Goal: Navigation & Orientation: Find specific page/section

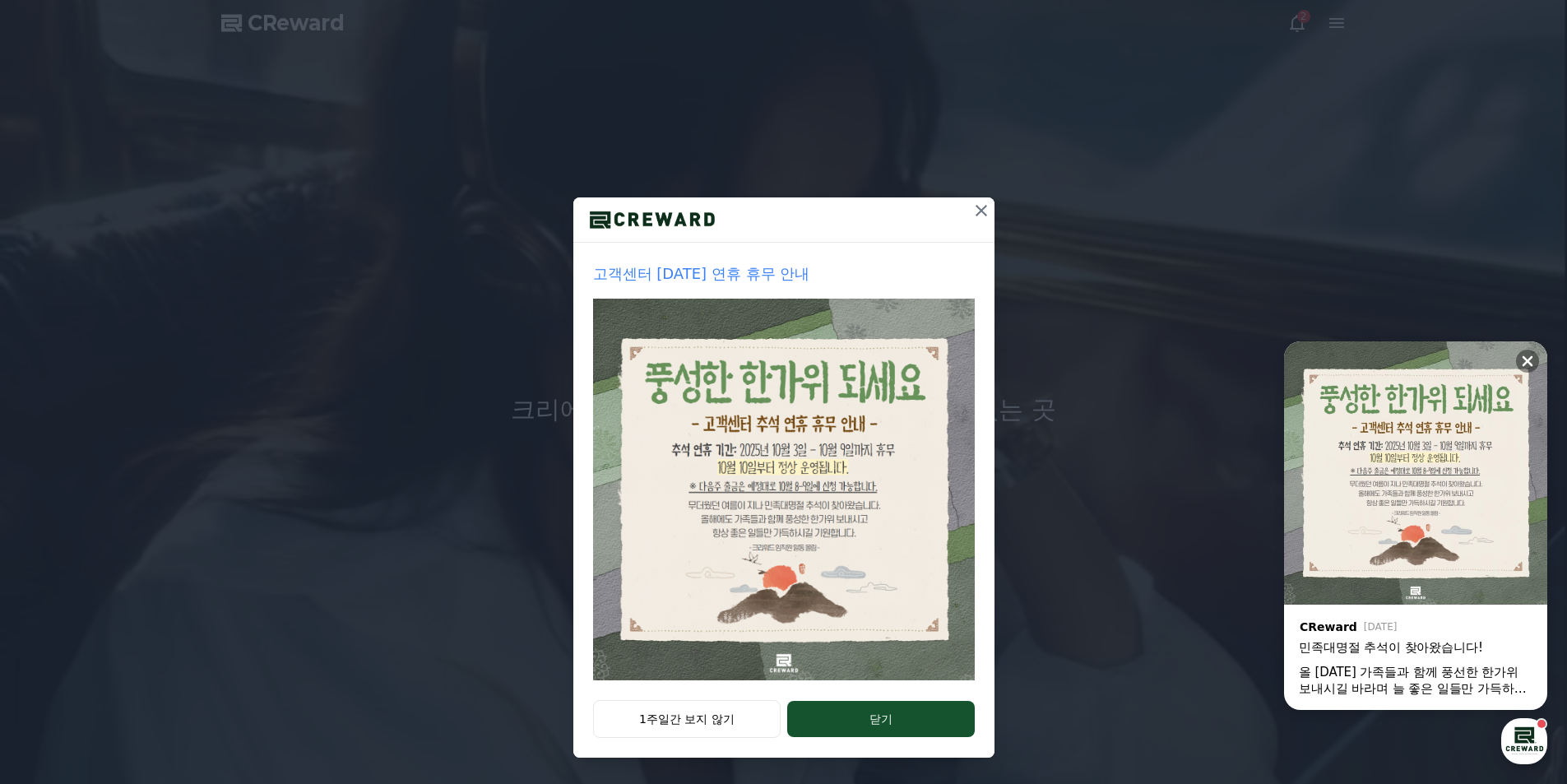
click at [973, 213] on icon at bounding box center [981, 211] width 20 height 20
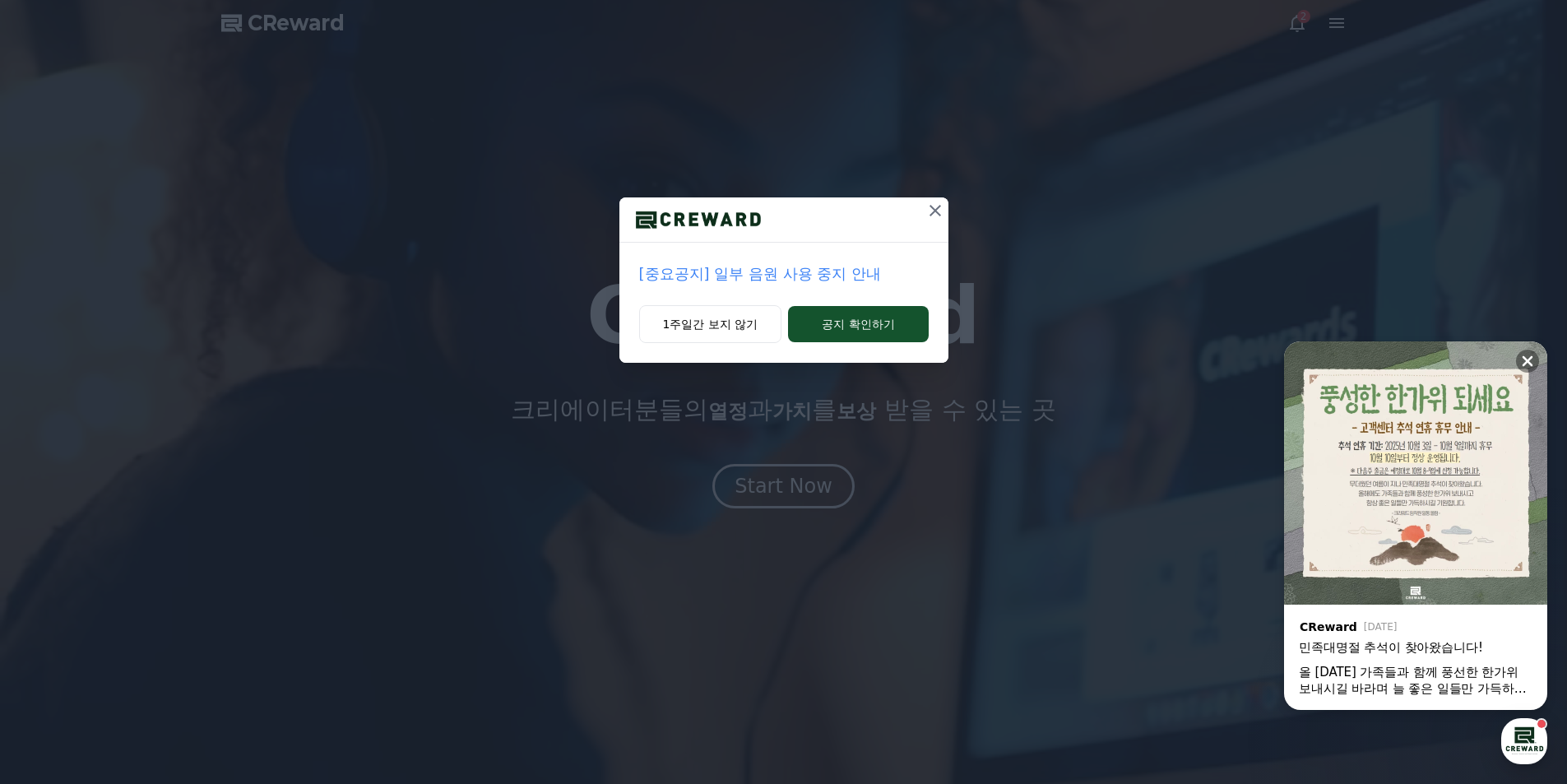
click at [931, 215] on icon at bounding box center [935, 211] width 20 height 20
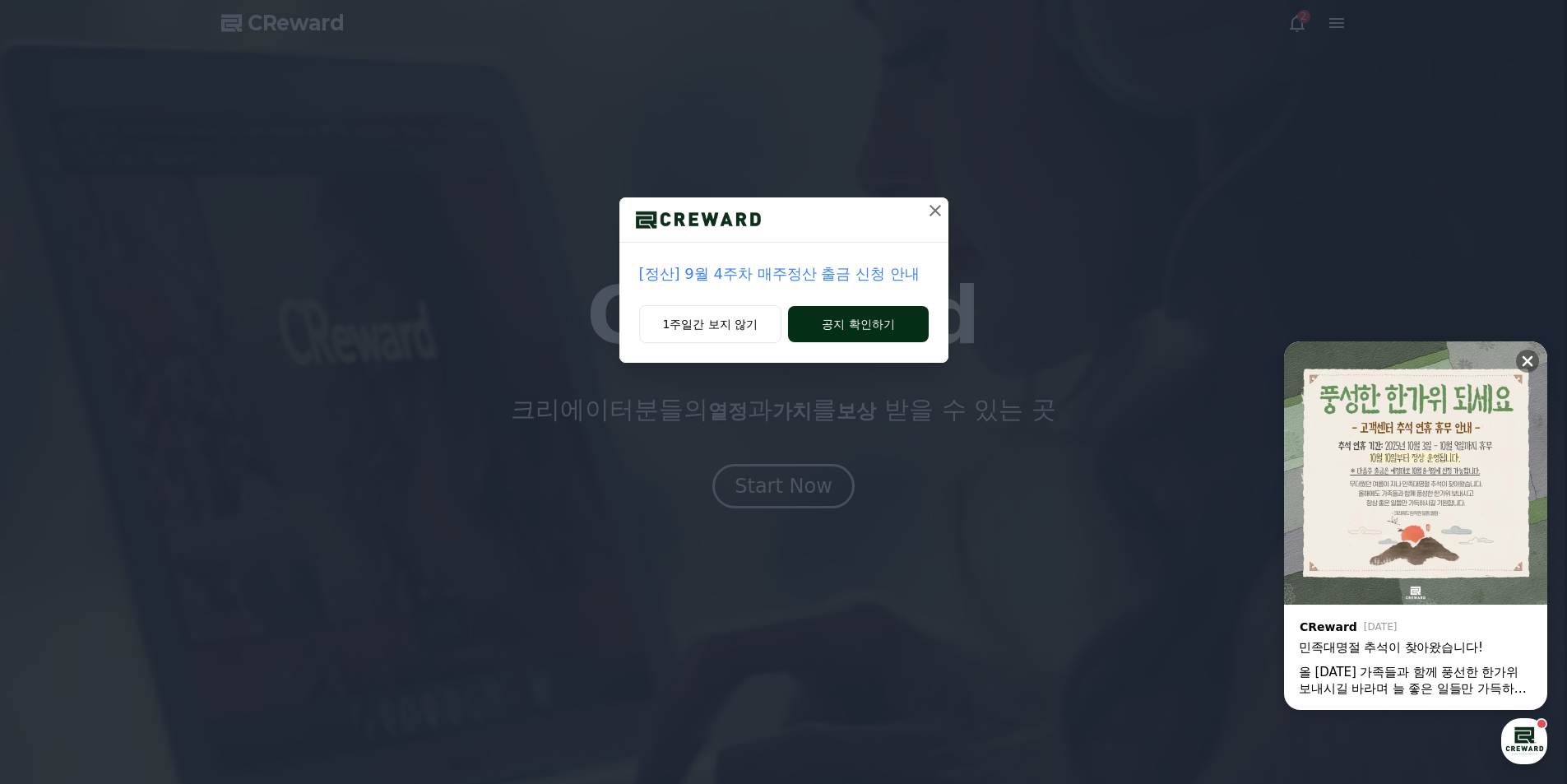
click at [868, 324] on button "공지 확인하기" at bounding box center [858, 325] width 140 height 36
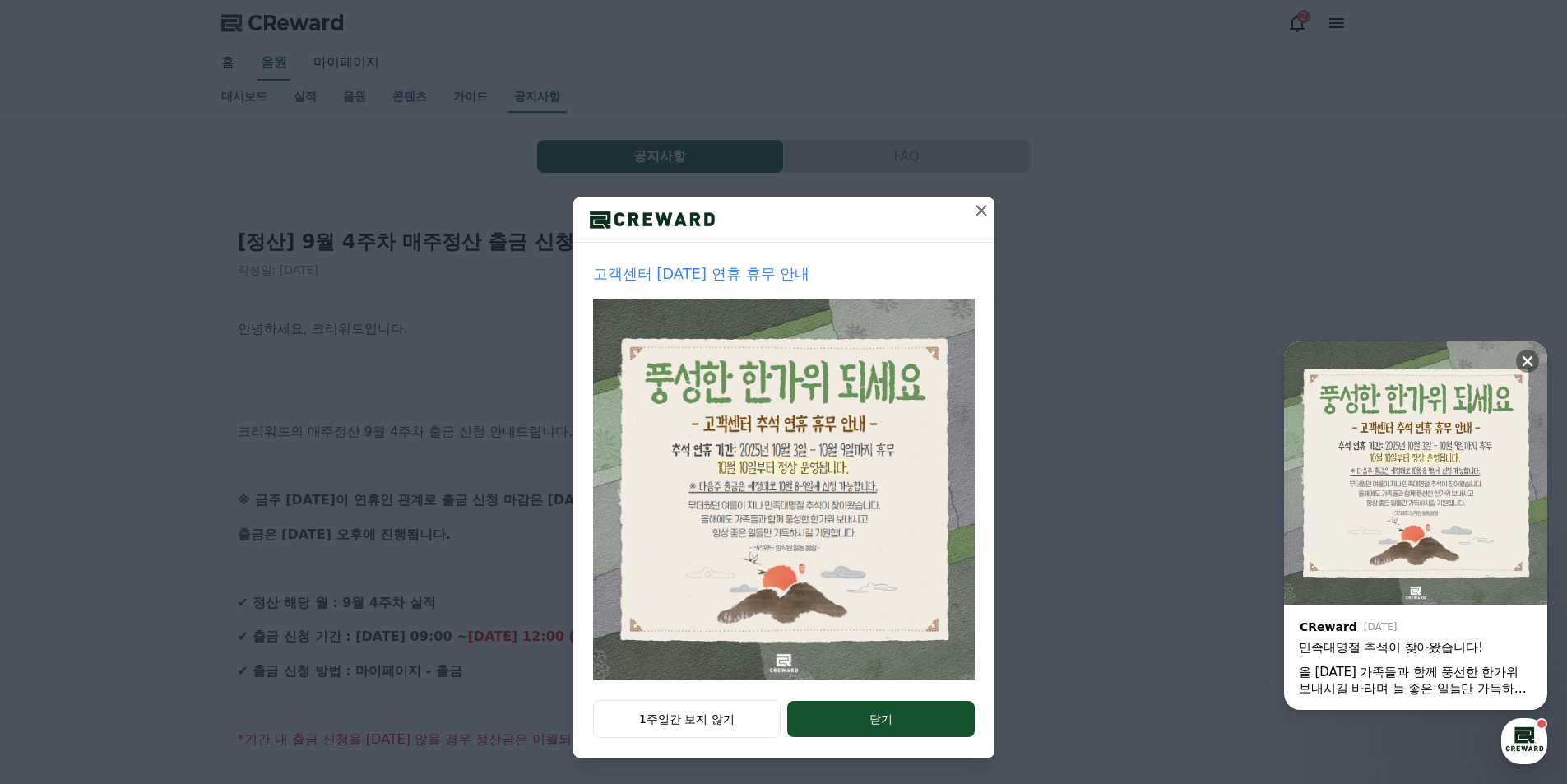
click at [983, 212] on icon at bounding box center [981, 211] width 20 height 20
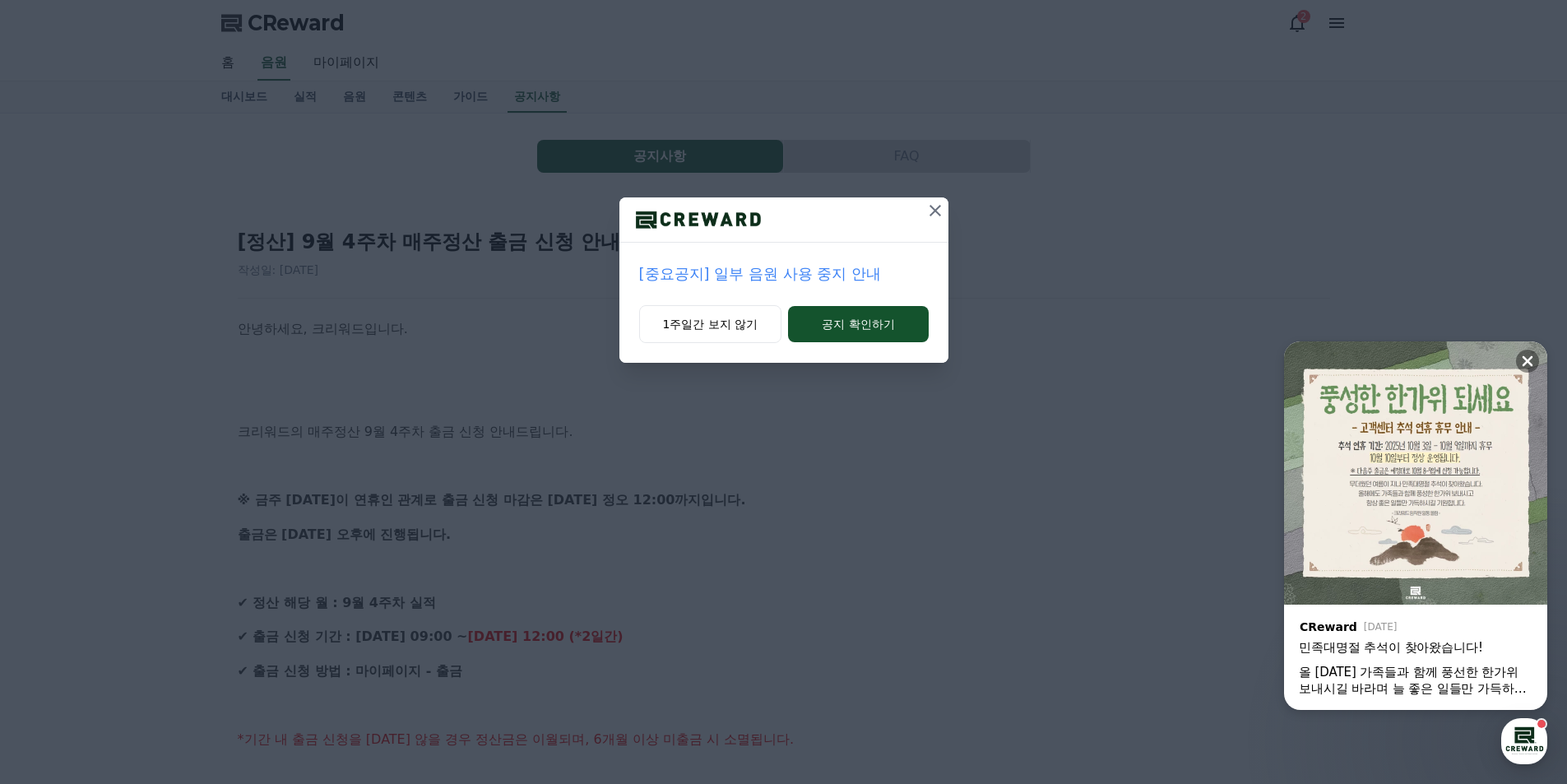
click at [936, 219] on icon at bounding box center [935, 211] width 20 height 20
click at [936, 219] on div "[정산] 9월 4주차 매주정산 출금 신청 안내 작성일: [DATE]" at bounding box center [784, 246] width 1093 height 62
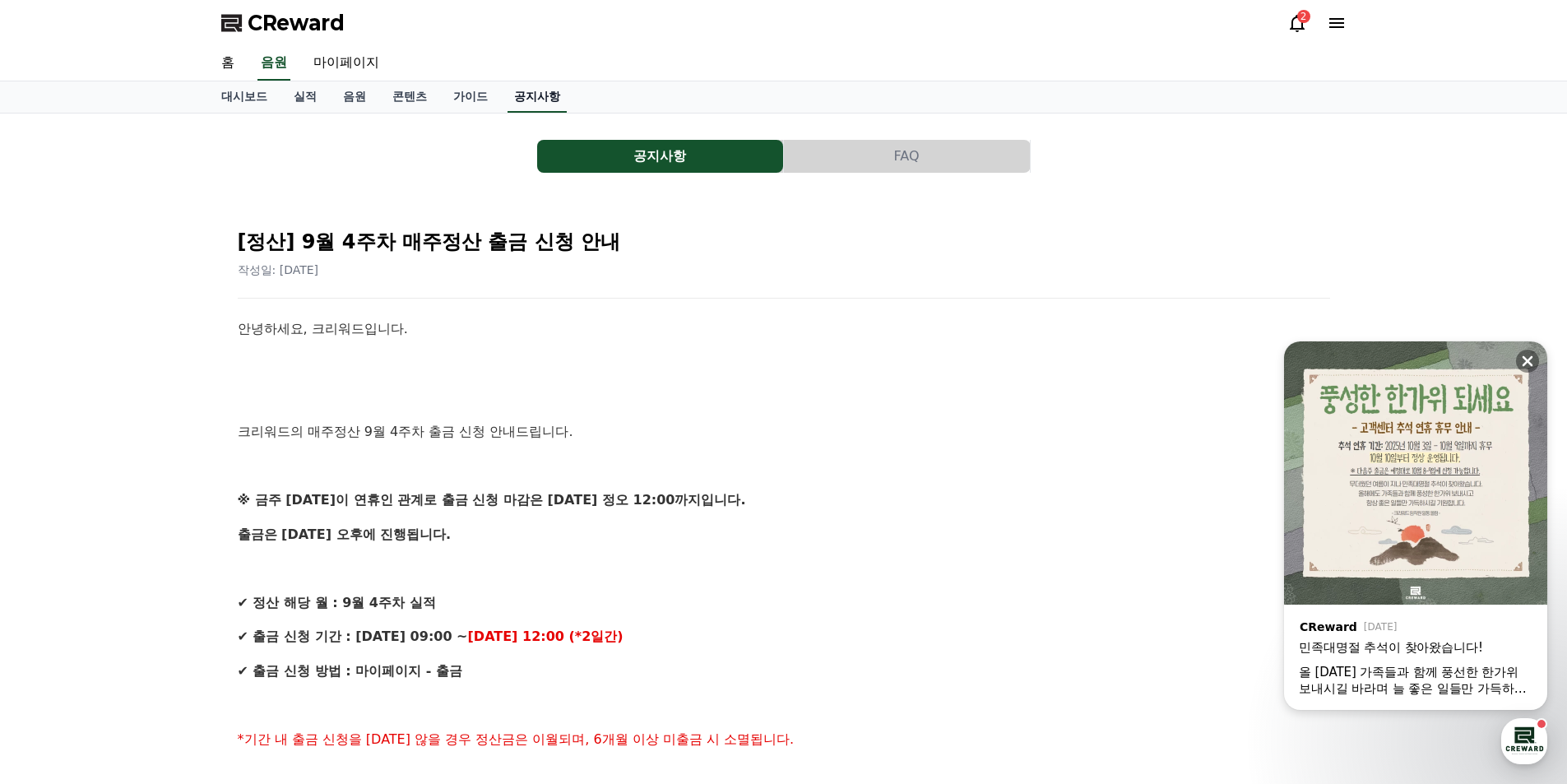
click at [524, 102] on link "공지사항" at bounding box center [537, 97] width 59 height 32
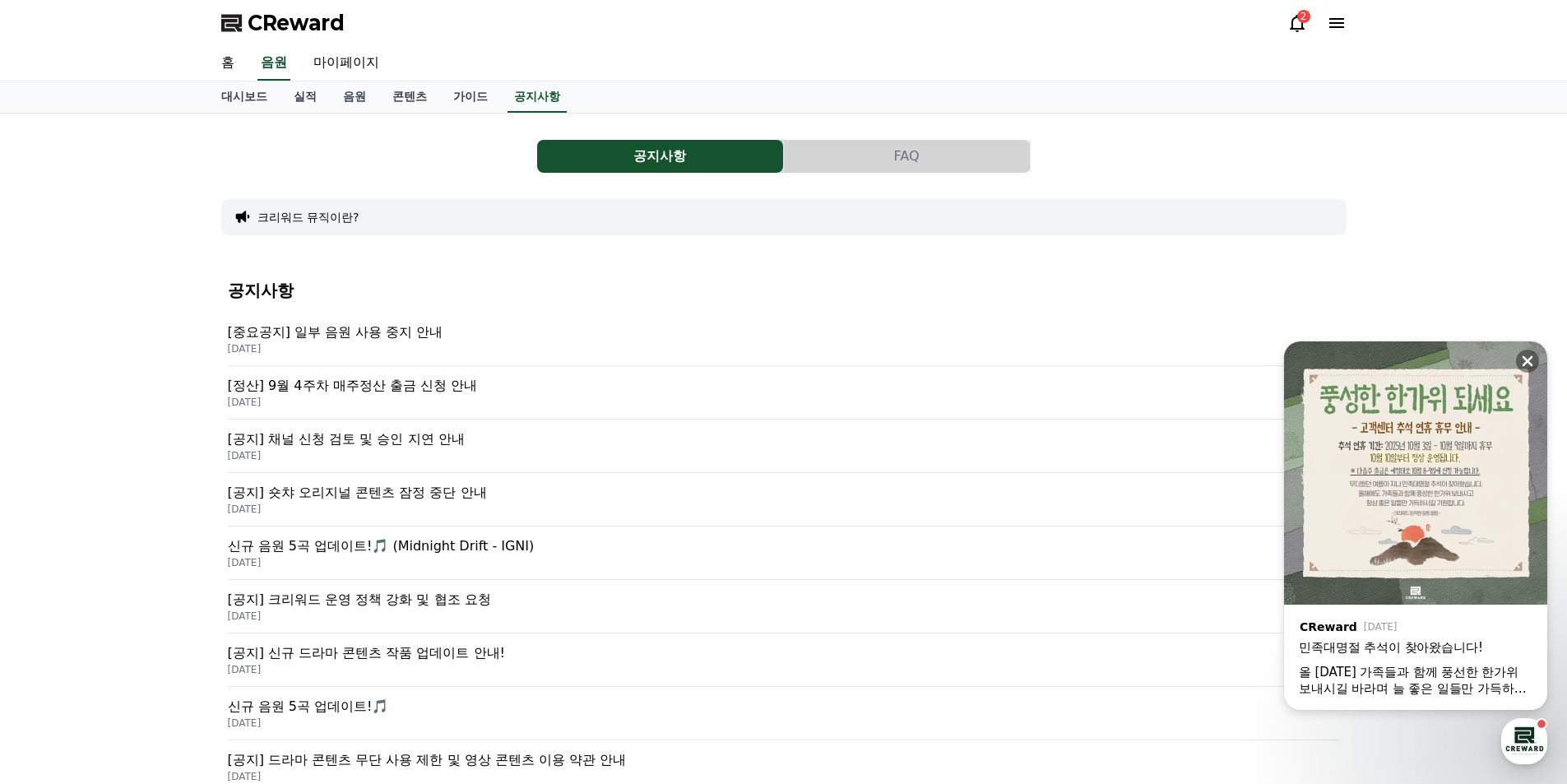
click at [375, 342] on p "[DATE]" at bounding box center [784, 348] width 1112 height 13
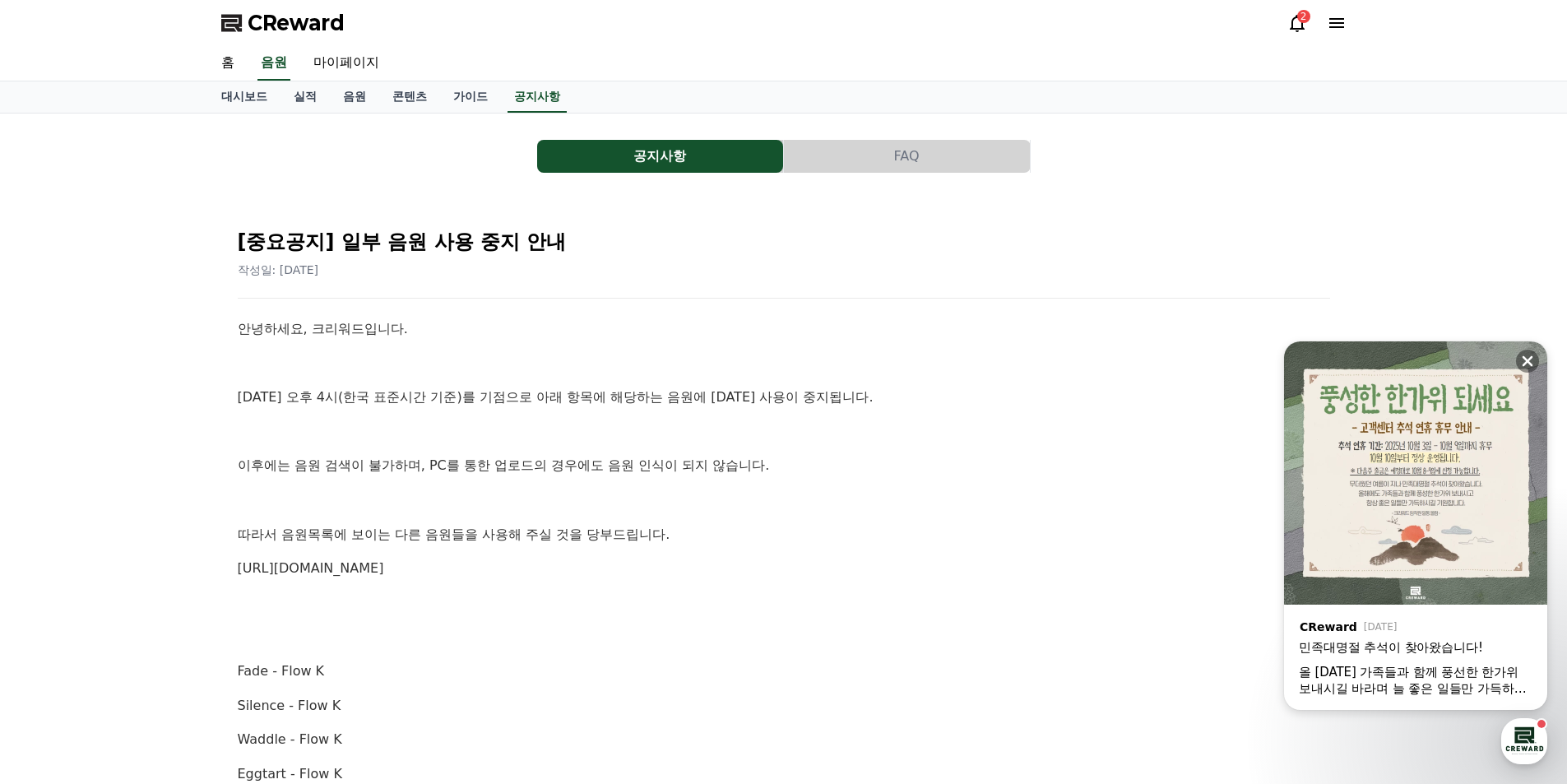
click at [1302, 23] on icon at bounding box center [1297, 23] width 14 height 17
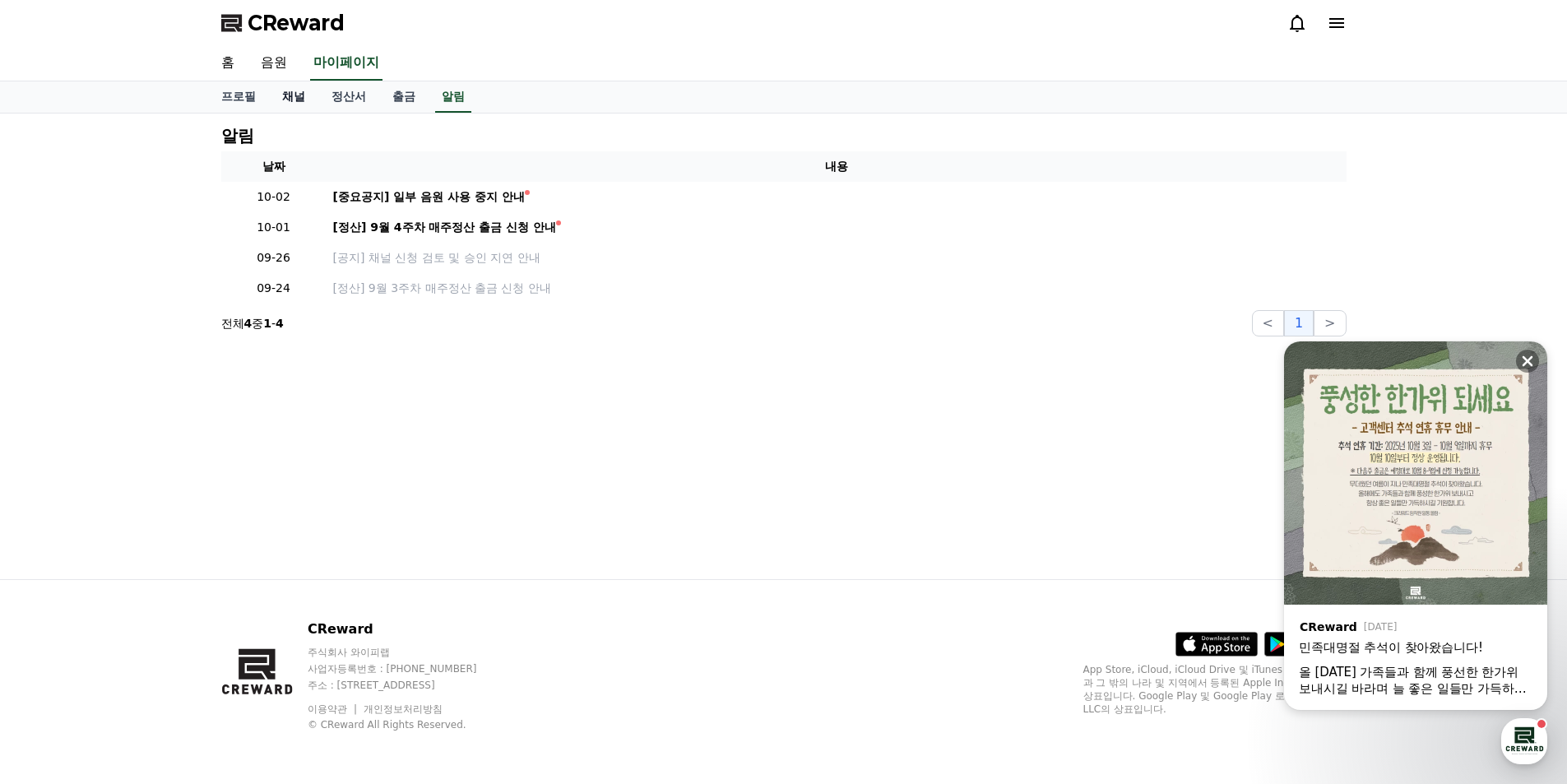
click at [293, 98] on link "채널" at bounding box center [294, 97] width 50 height 32
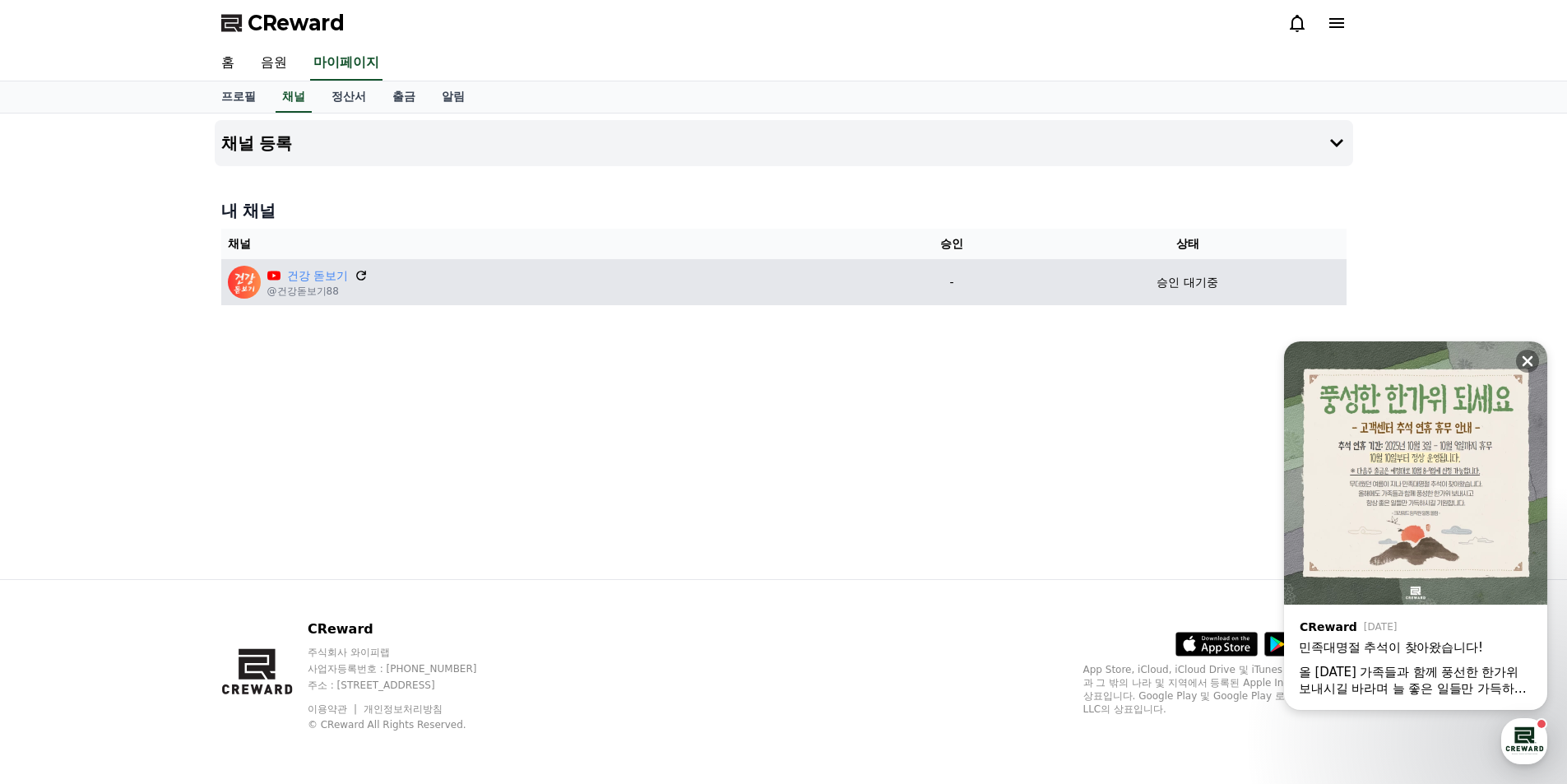
click at [367, 275] on icon at bounding box center [360, 275] width 14 height 14
